Goal: Information Seeking & Learning: Learn about a topic

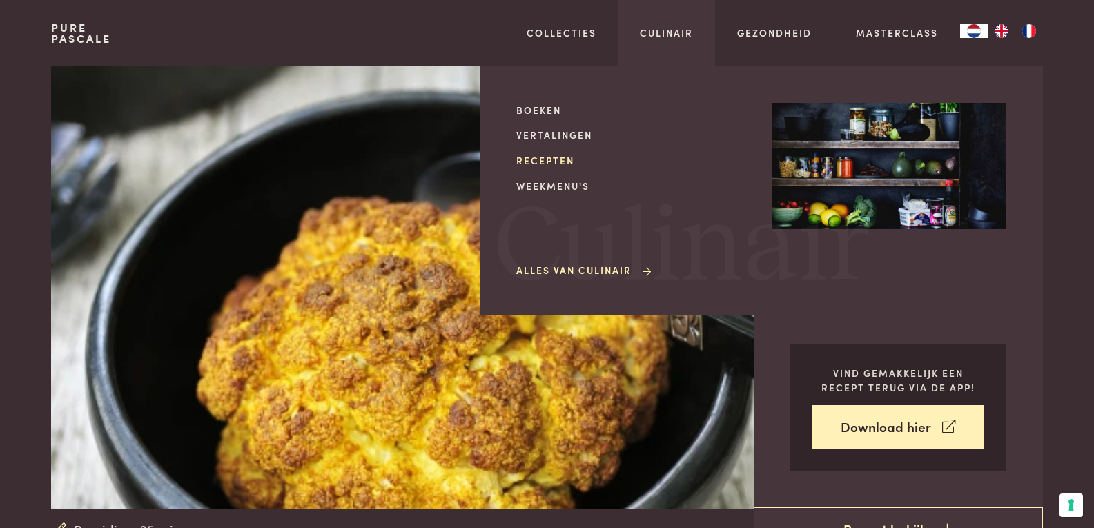
click at [560, 159] on link "Recepten" at bounding box center [633, 160] width 234 height 14
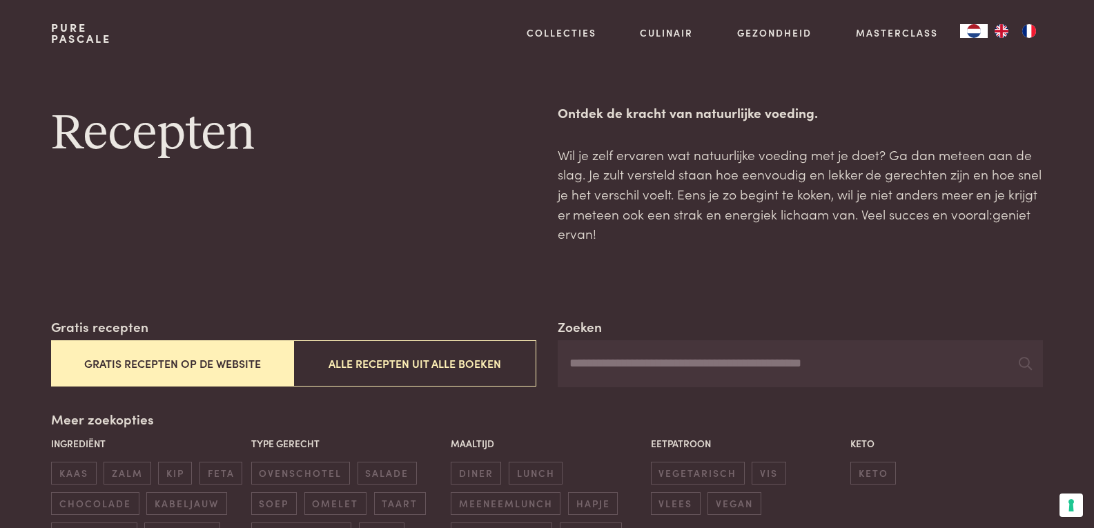
click at [815, 361] on input "Zoeken" at bounding box center [800, 363] width 484 height 47
type input "****"
click at [1025, 359] on icon at bounding box center [1025, 363] width 13 height 13
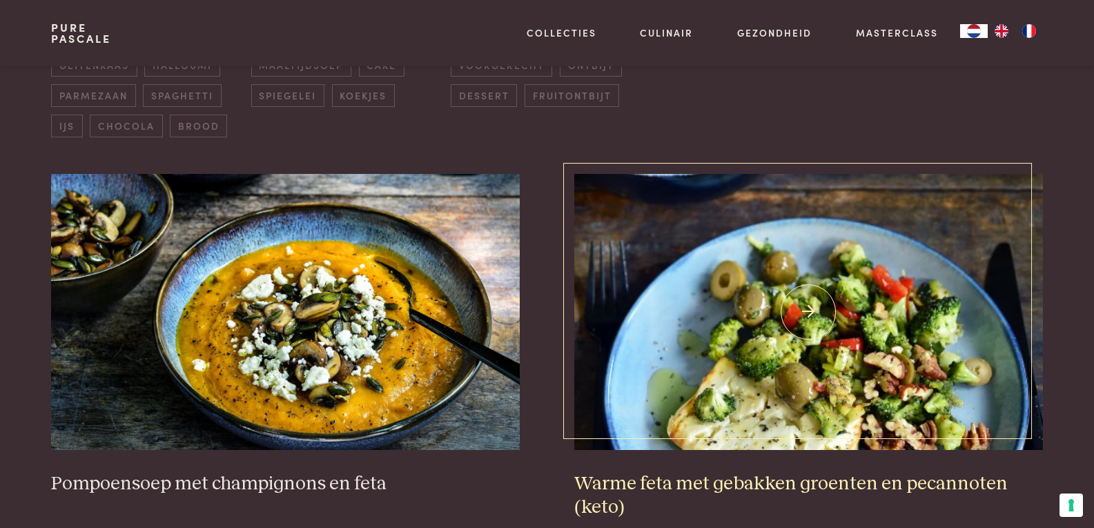
scroll to position [621, 0]
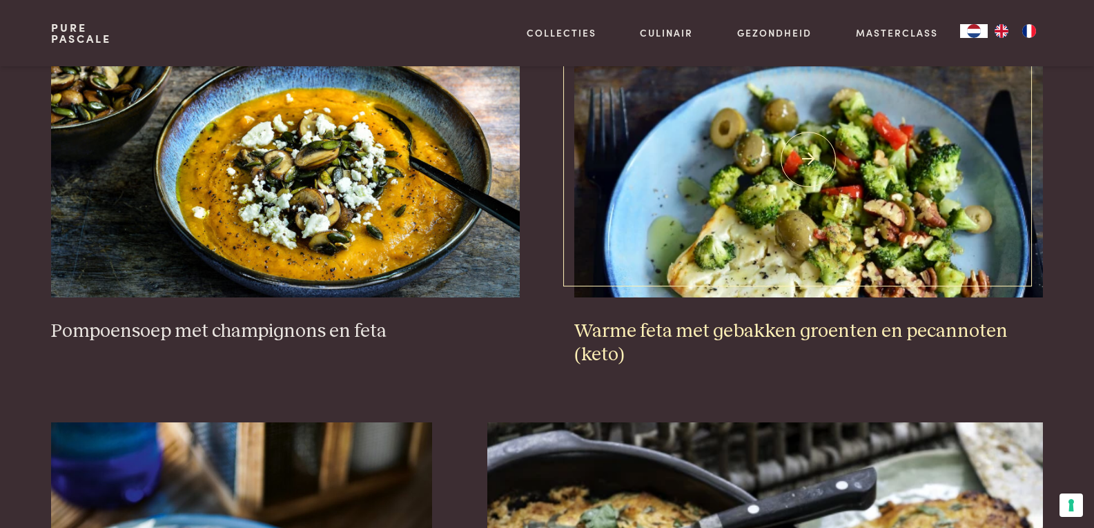
click at [787, 208] on img at bounding box center [808, 159] width 468 height 276
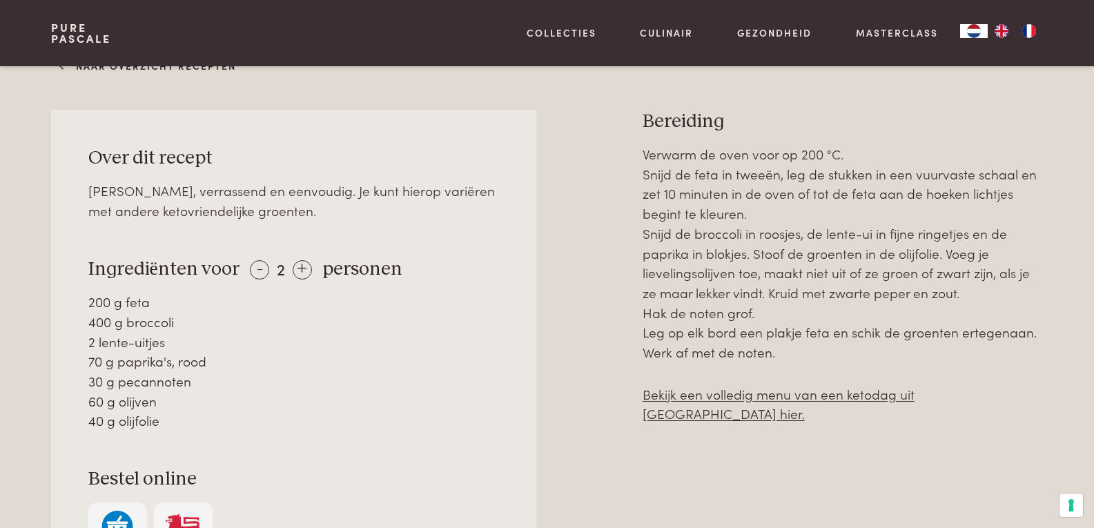
scroll to position [552, 0]
